Goal: Find specific page/section: Find specific page/section

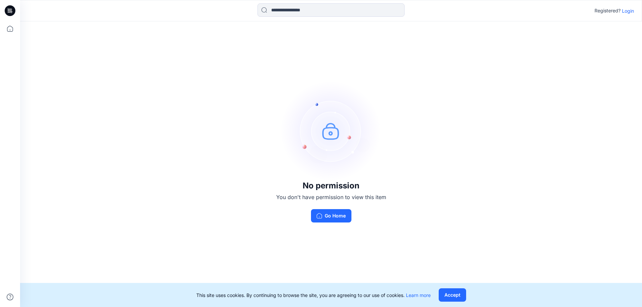
click at [631, 12] on p "Login" at bounding box center [628, 10] width 12 height 7
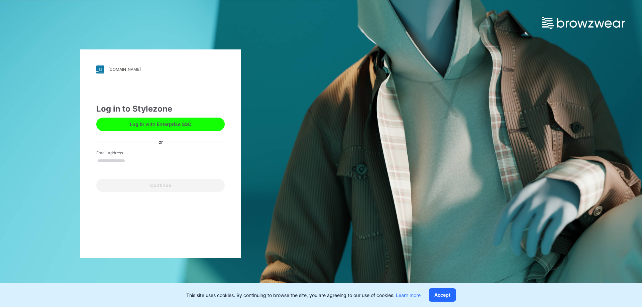
click at [135, 163] on input "Email Address" at bounding box center [160, 161] width 128 height 10
type input "**********"
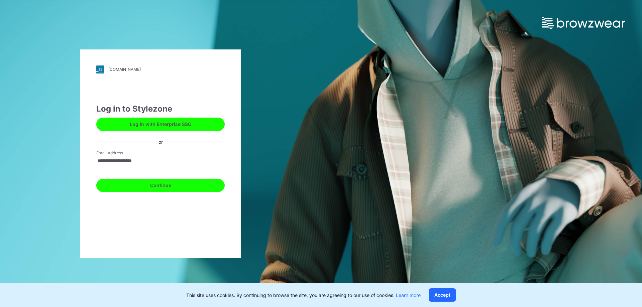
click at [162, 187] on button "Continue" at bounding box center [160, 185] width 128 height 13
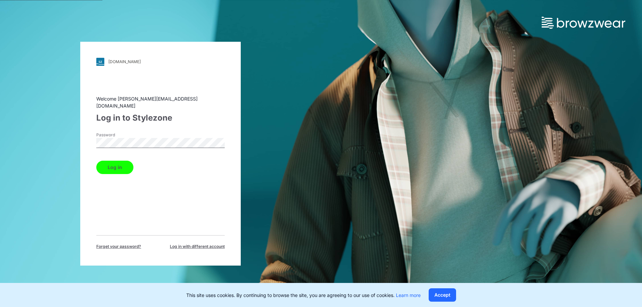
click at [116, 161] on button "Log in" at bounding box center [114, 167] width 37 height 13
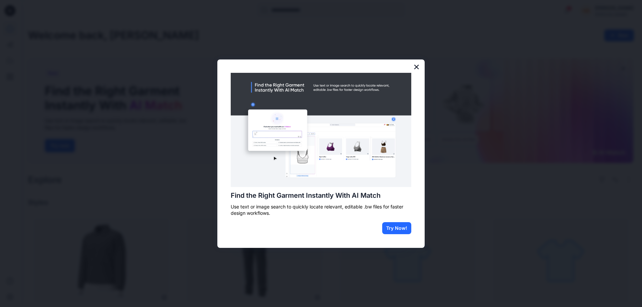
click at [415, 64] on button "×" at bounding box center [416, 67] width 6 height 11
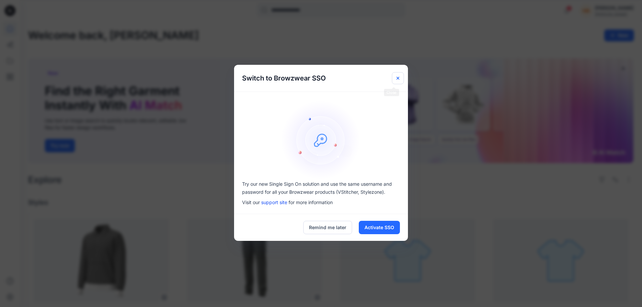
click at [396, 77] on icon "Close" at bounding box center [397, 78] width 5 height 5
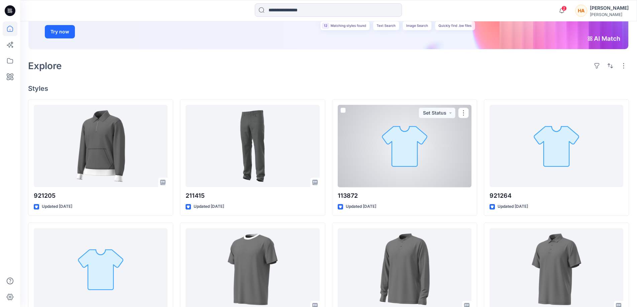
scroll to position [33, 0]
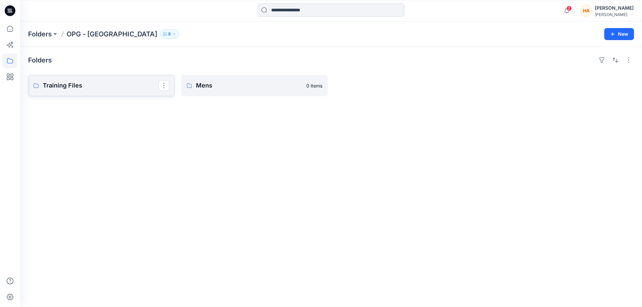
click at [87, 90] on p "Training Files" at bounding box center [101, 85] width 116 height 9
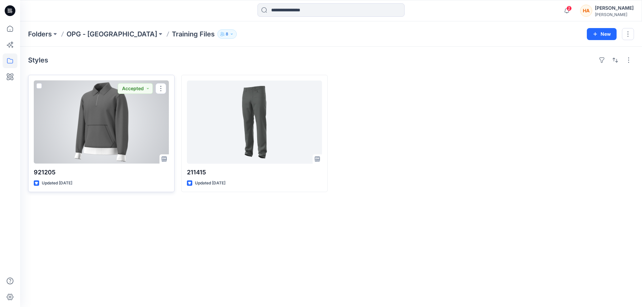
click at [131, 144] on div at bounding box center [101, 122] width 135 height 83
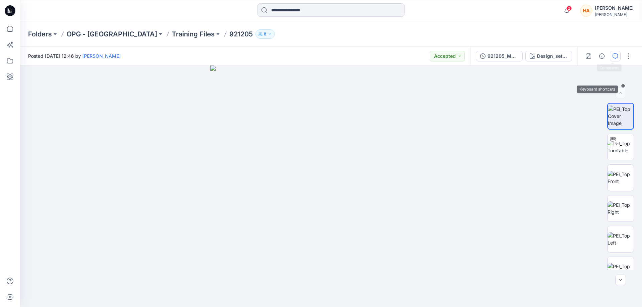
click at [613, 55] on icon "button" at bounding box center [615, 56] width 5 height 5
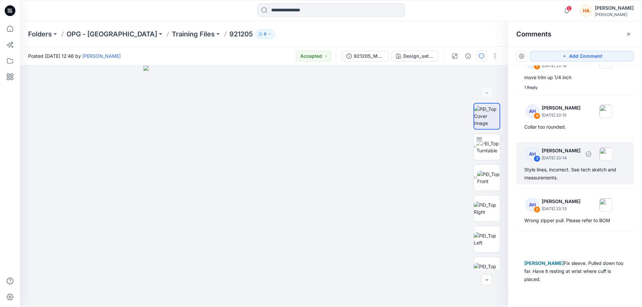
scroll to position [35, 0]
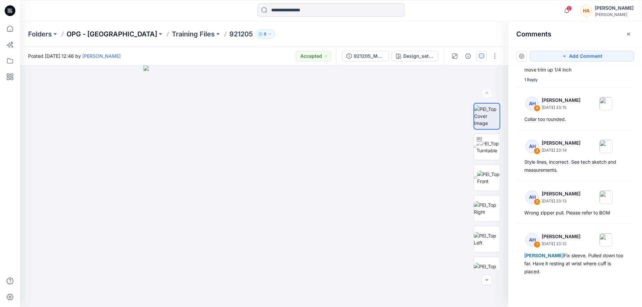
click at [98, 34] on p "OPG - [GEOGRAPHIC_DATA]" at bounding box center [112, 33] width 91 height 9
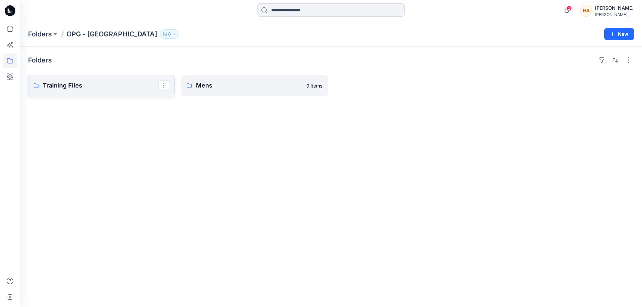
click at [138, 84] on link "Training Files" at bounding box center [101, 85] width 146 height 21
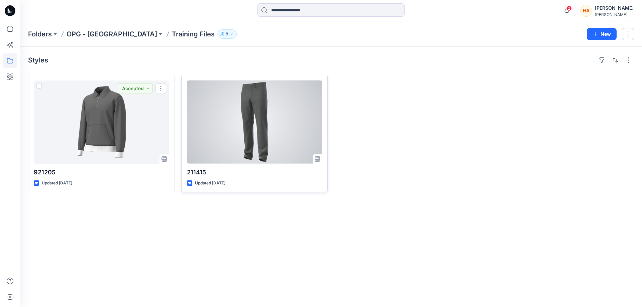
click at [230, 126] on div at bounding box center [254, 122] width 135 height 83
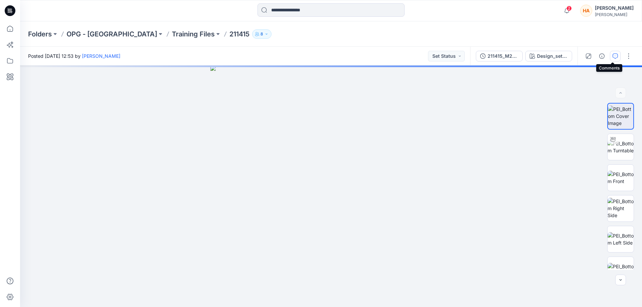
click at [614, 57] on icon "button" at bounding box center [615, 56] width 5 height 5
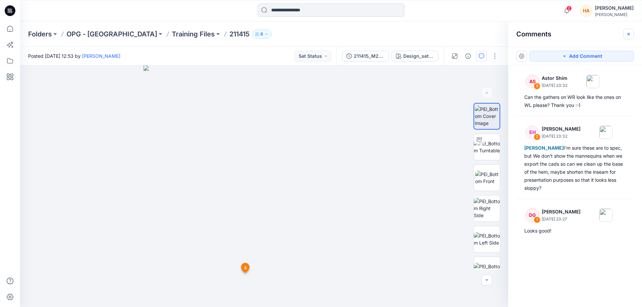
click at [628, 34] on icon "button" at bounding box center [628, 33] width 5 height 5
